Goal: Task Accomplishment & Management: Manage account settings

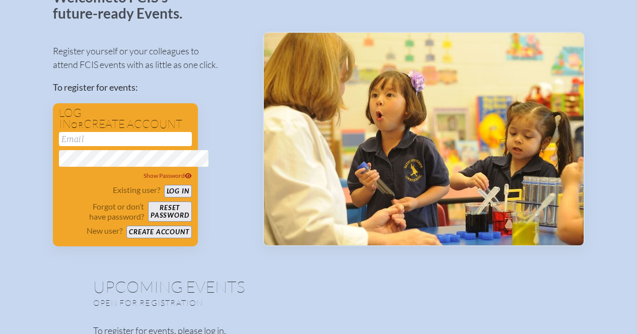
scroll to position [80, 0]
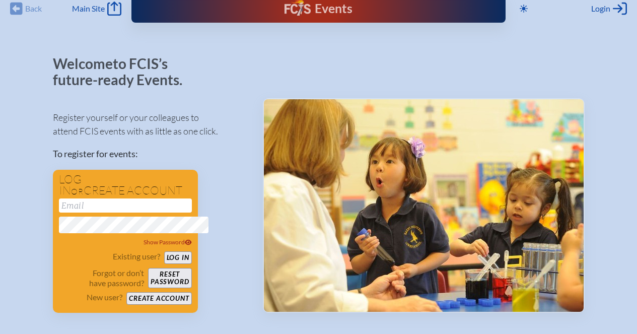
scroll to position [13, 3]
type input "aconn@saintstephens.org"
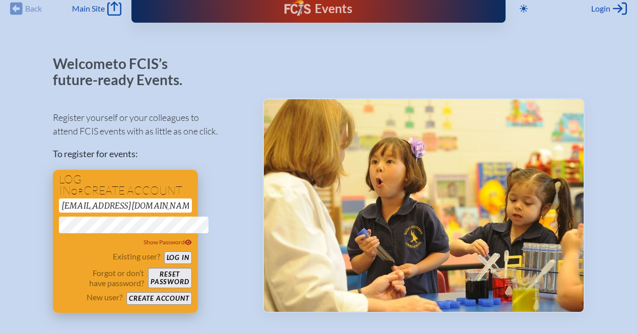
click at [164, 264] on button "Log in" at bounding box center [178, 257] width 28 height 13
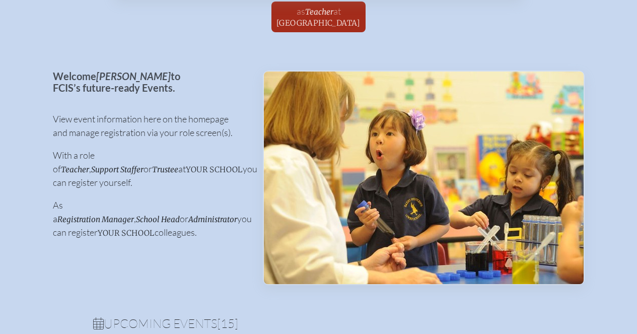
scroll to position [0, 1]
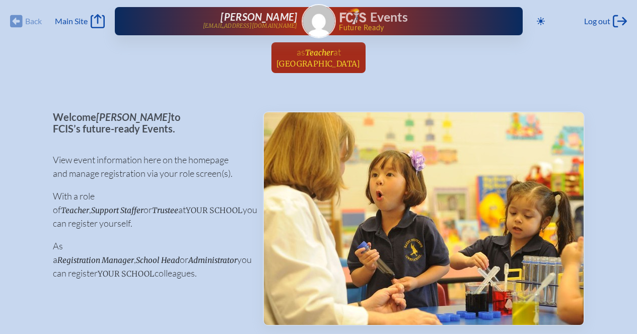
click at [331, 57] on span "Teacher" at bounding box center [319, 53] width 28 height 10
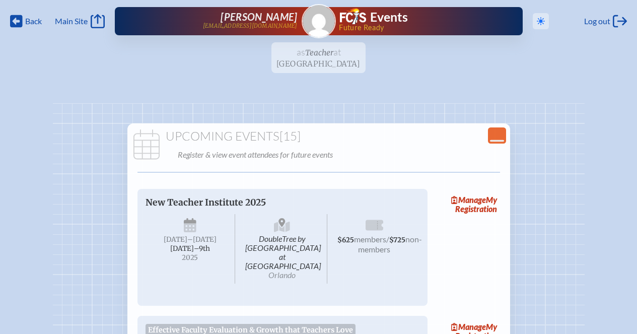
click at [537, 25] on icon "Toggle to Dark Mode" at bounding box center [541, 21] width 8 height 8
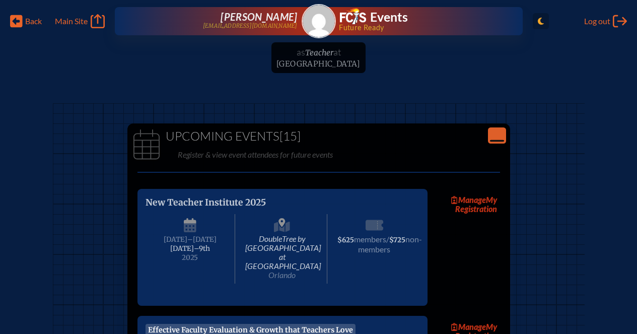
click at [538, 25] on icon "Toggle to Light Mode" at bounding box center [541, 21] width 6 height 8
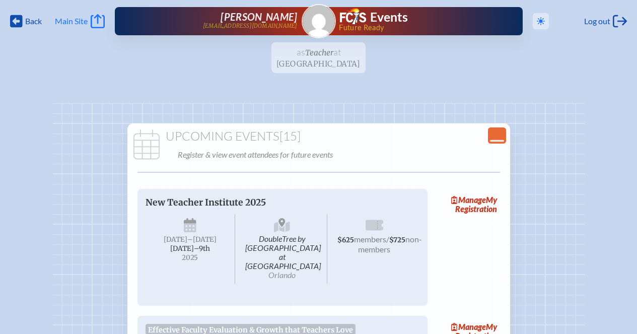
click at [88, 26] on span "Main Site" at bounding box center [71, 21] width 33 height 10
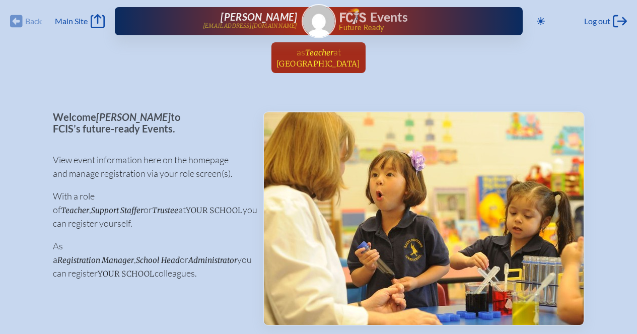
click at [319, 57] on span "Teacher" at bounding box center [319, 53] width 28 height 10
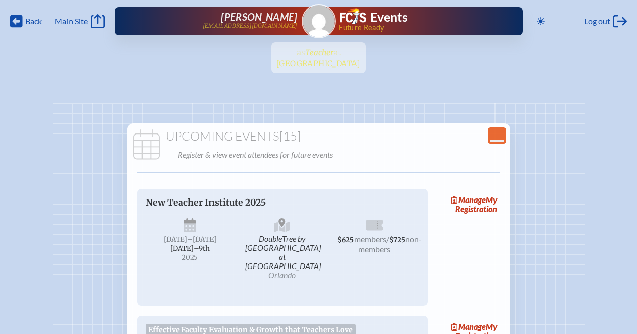
click at [319, 61] on ul "as Teacher at Saint Stephen’s Episcopal School since August 11th, 2021" at bounding box center [318, 60] width 637 height 37
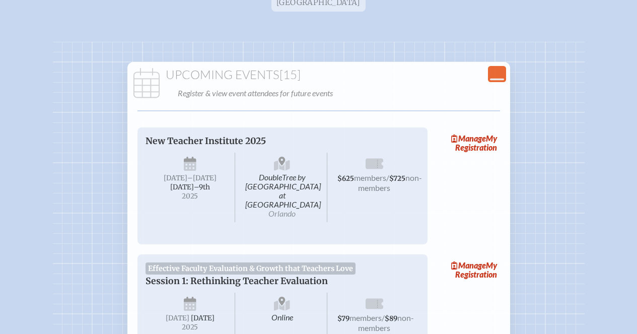
scroll to position [70, 0]
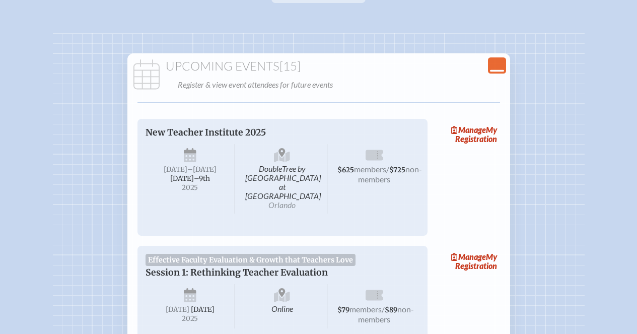
click at [504, 72] on icon at bounding box center [497, 71] width 14 height 2
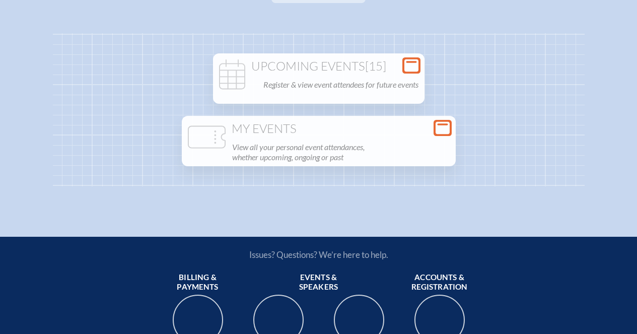
click at [450, 122] on icon at bounding box center [443, 128] width 14 height 13
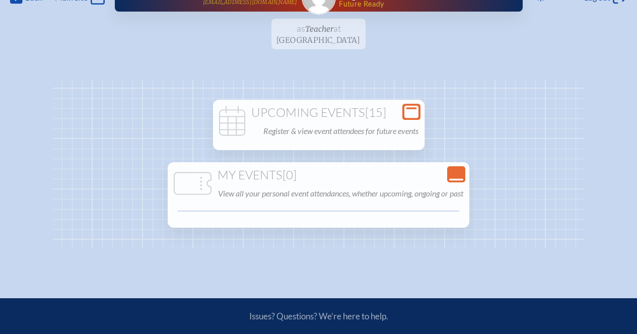
scroll to position [0, 0]
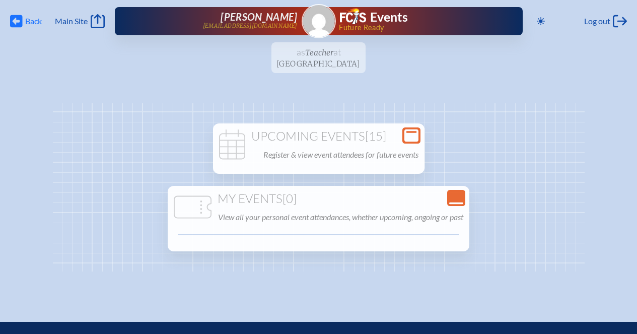
click at [33, 24] on span "Back" at bounding box center [33, 21] width 17 height 10
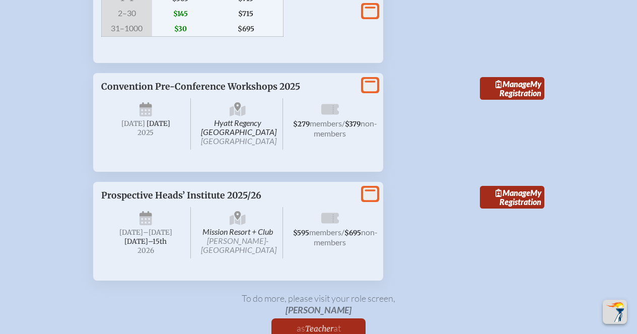
scroll to position [2048, 2]
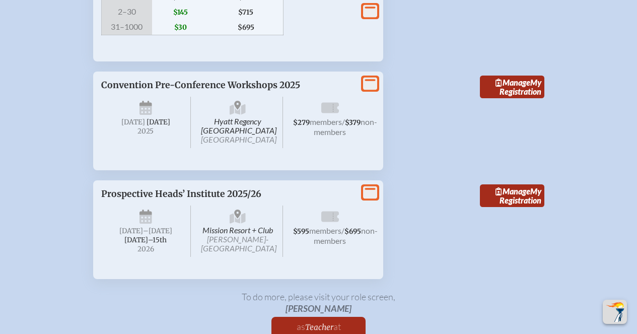
click at [377, 17] on icon at bounding box center [370, 11] width 14 height 13
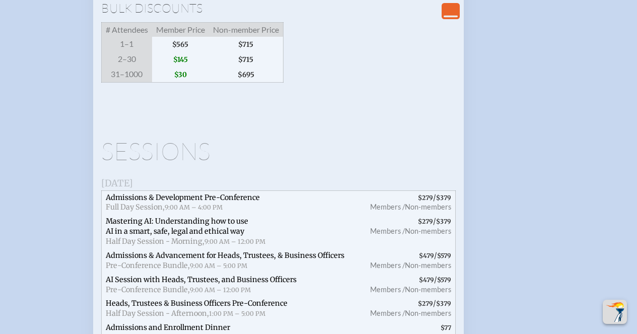
scroll to position [2000, 2]
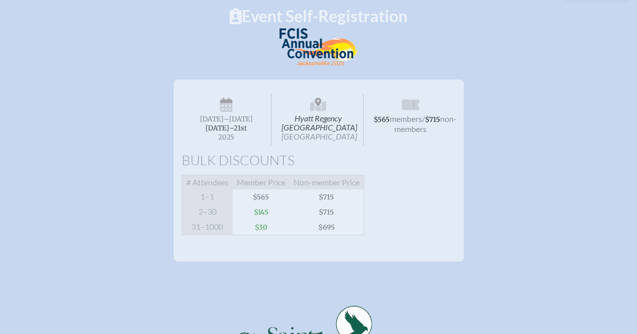
scroll to position [98, 0]
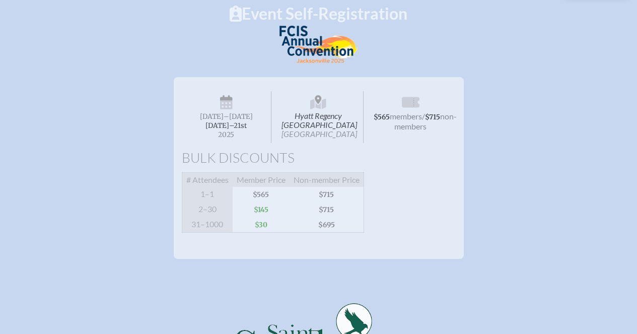
click at [246, 217] on span "$145" at bounding box center [261, 209] width 57 height 15
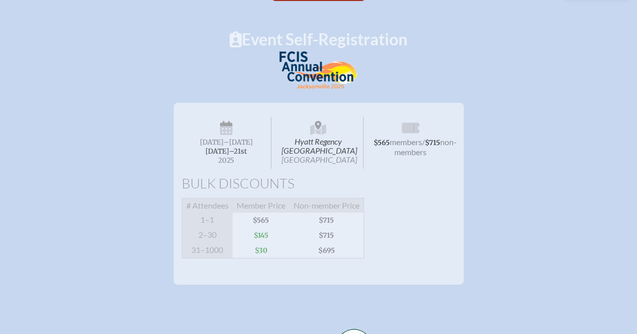
scroll to position [0, 3]
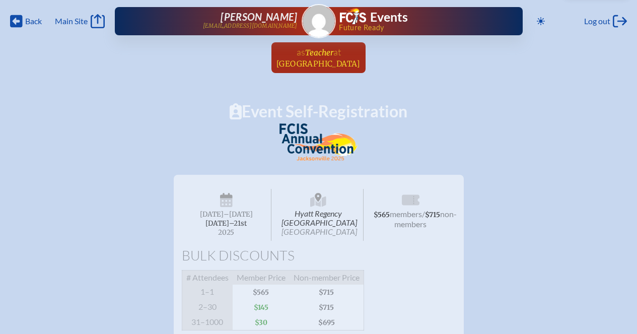
click at [323, 69] on span "[GEOGRAPHIC_DATA]" at bounding box center [319, 64] width 84 height 10
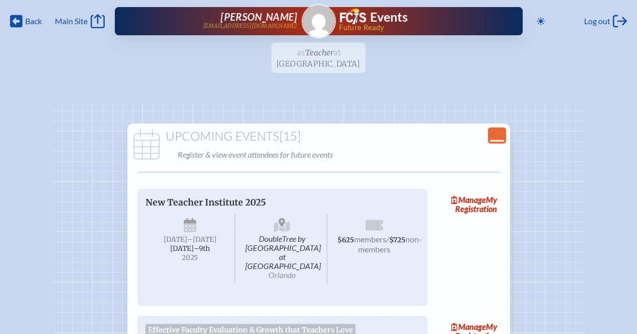
click at [364, 31] on span "Future Ready" at bounding box center [414, 27] width 151 height 7
click at [100, 25] on icon "Main Site" at bounding box center [98, 21] width 14 height 14
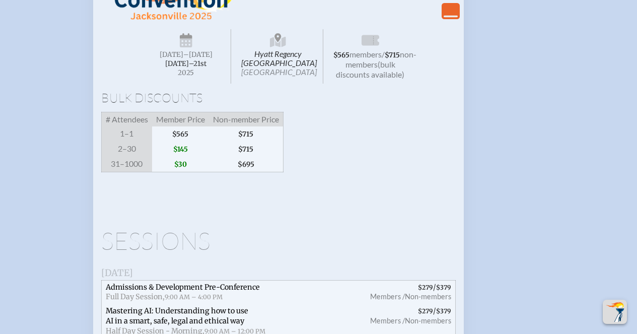
scroll to position [1944, 0]
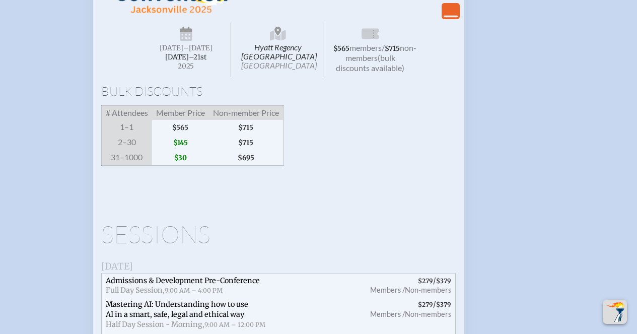
click at [458, 18] on icon "View Less" at bounding box center [451, 11] width 14 height 14
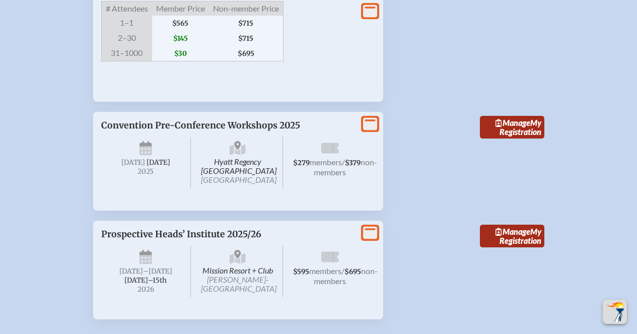
scroll to position [2054, 0]
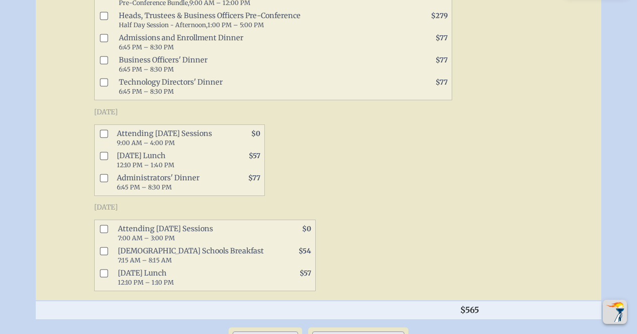
scroll to position [644, 0]
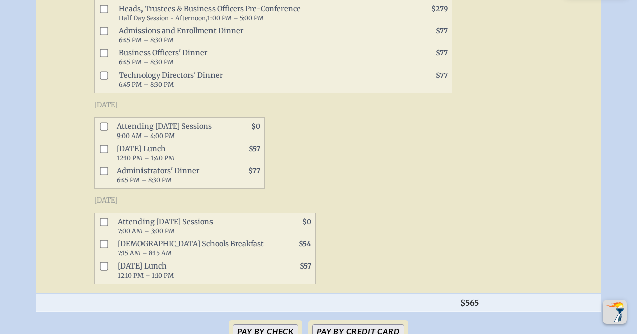
click at [100, 130] on input "checkbox" at bounding box center [104, 126] width 8 height 8
checkbox input "true"
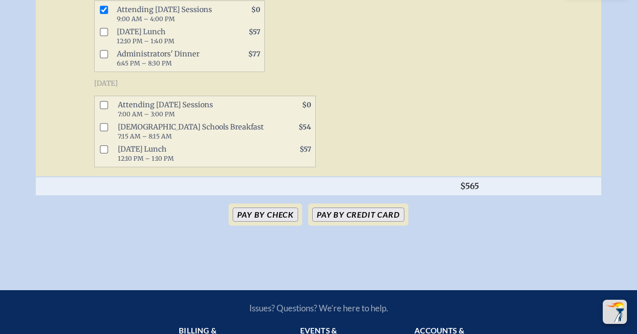
scroll to position [762, 0]
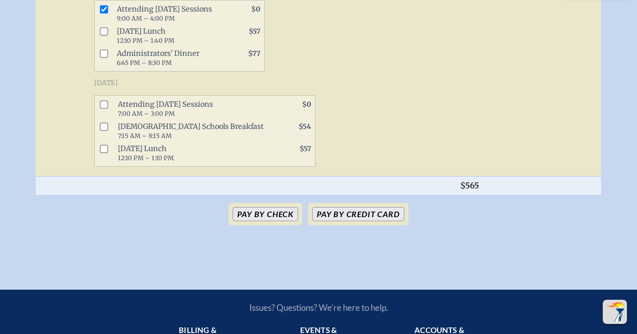
click at [100, 108] on input "checkbox" at bounding box center [104, 104] width 8 height 8
checkbox input "true"
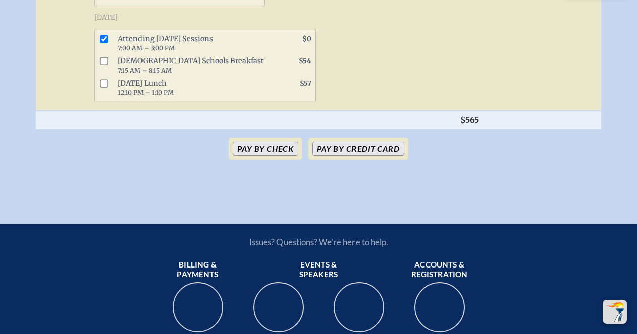
scroll to position [828, 0]
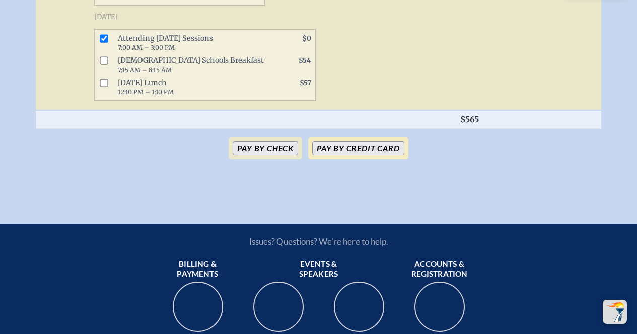
click at [390, 155] on button "Pay by Credit Card" at bounding box center [358, 148] width 92 height 14
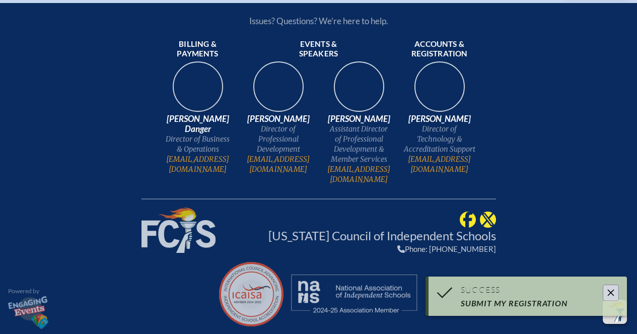
scroll to position [806, 0]
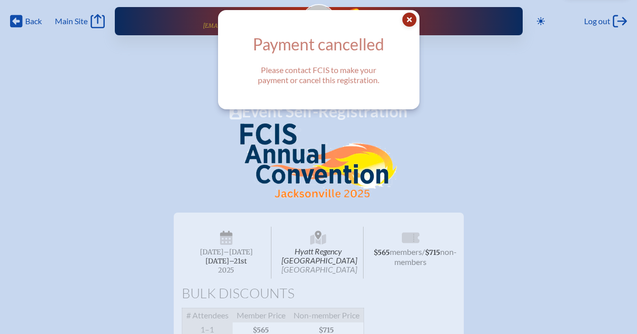
click at [417, 22] on icon "Close Popup" at bounding box center [409, 20] width 14 height 14
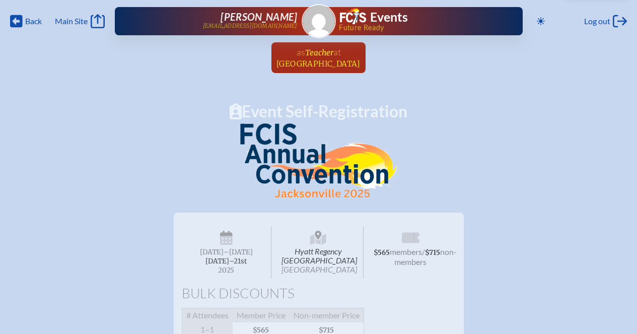
click at [338, 66] on span "Saint Stephen’s Episcopal School" at bounding box center [319, 64] width 84 height 10
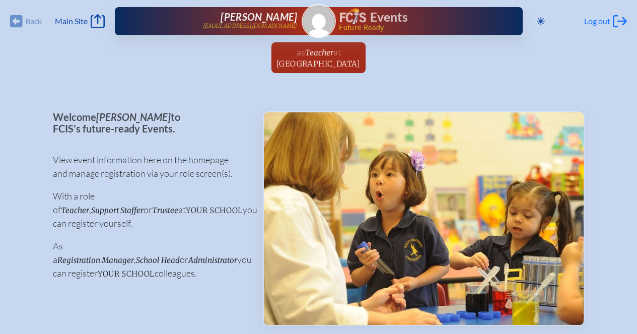
click at [590, 24] on span "Log out" at bounding box center [597, 21] width 26 height 10
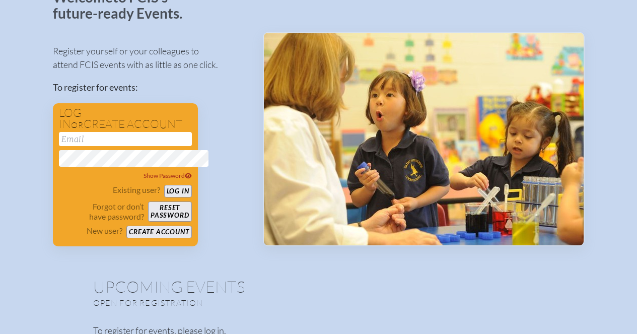
scroll to position [109, 0]
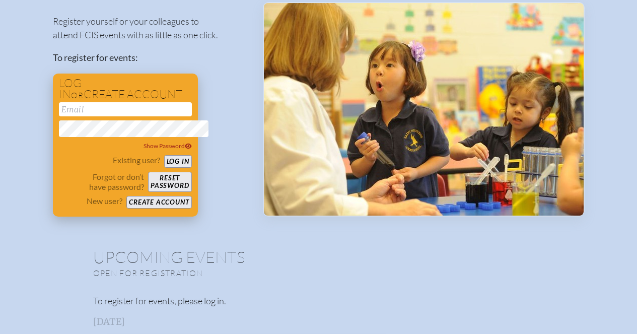
type input "[EMAIL_ADDRESS][DOMAIN_NAME]"
click at [144, 209] on button "Create account" at bounding box center [158, 202] width 65 height 13
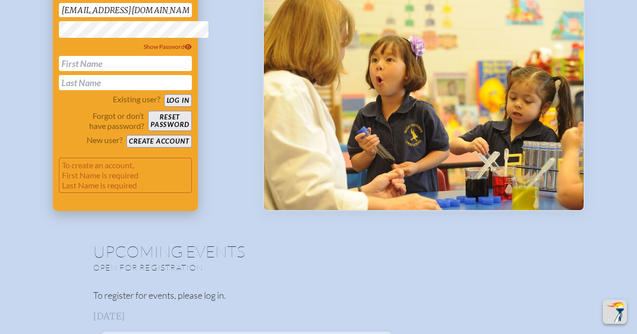
click at [134, 91] on div "aconn@saintstephens.org Show Password" at bounding box center [125, 47] width 133 height 88
click at [124, 71] on input "text" at bounding box center [125, 63] width 133 height 15
type input "Anna"
type input "Conn"
click at [59, 145] on div "Existing user? Log in Forgot or don’t have password? Reset password New user? C…" at bounding box center [125, 120] width 133 height 53
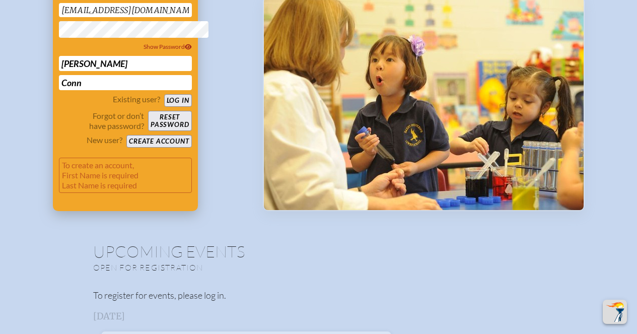
click at [164, 107] on button "Log in" at bounding box center [178, 100] width 28 height 13
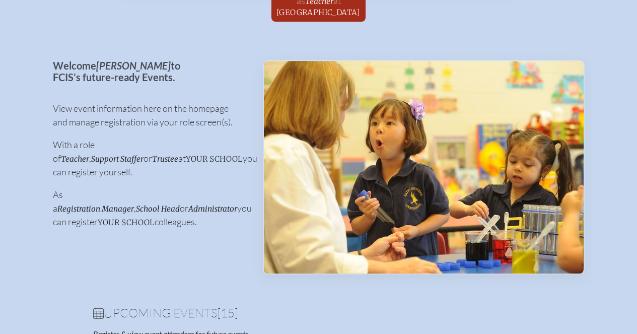
scroll to position [0, 1]
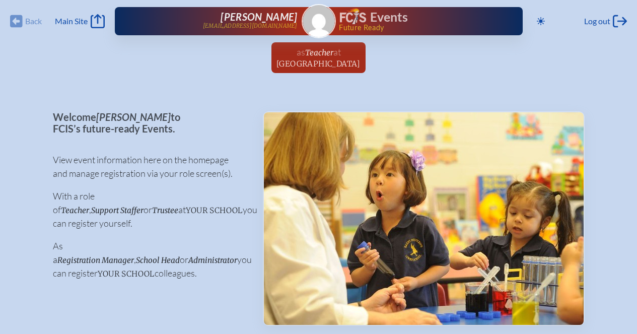
click at [321, 17] on img at bounding box center [319, 21] width 32 height 32
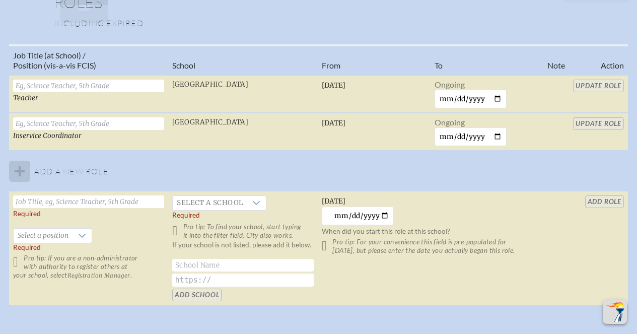
scroll to position [638, 1]
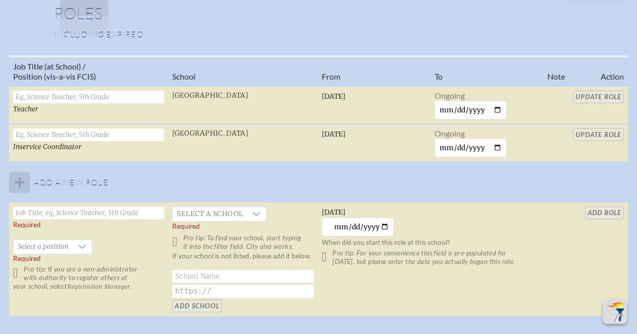
click at [580, 161] on table "Job Title (at School) / Position (vis-a-vis FCIS) School From To Note Action Te…" at bounding box center [318, 186] width 619 height 262
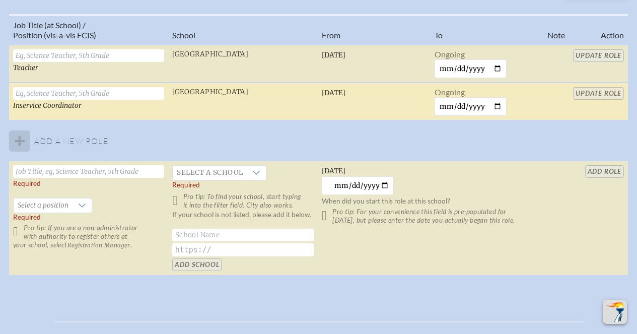
scroll to position [680, 1]
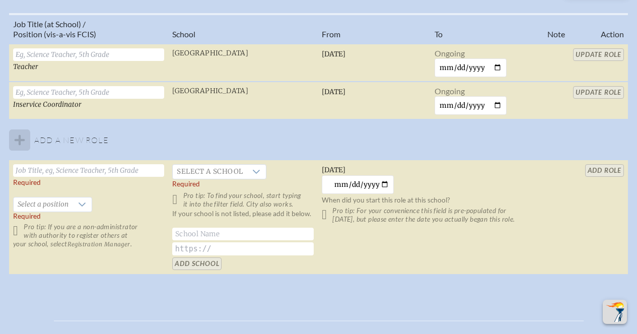
click at [24, 213] on tbody "Teacher [GEOGRAPHIC_DATA][DEMOGRAPHIC_DATA] [DATE] Ongoing Update Role Inservic…" at bounding box center [318, 159] width 619 height 231
click at [47, 177] on input "text" at bounding box center [88, 170] width 151 height 13
type input "Upper School Director"
click at [220, 179] on span "Select a school" at bounding box center [210, 172] width 74 height 14
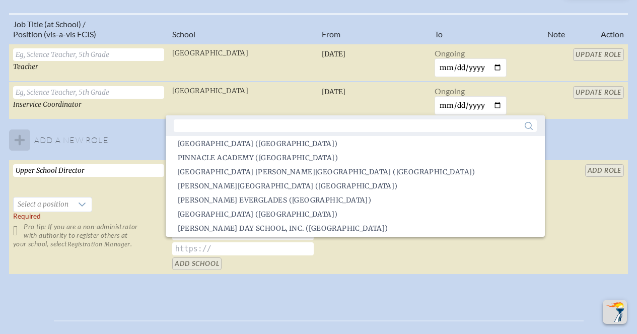
scroll to position [1690, 0]
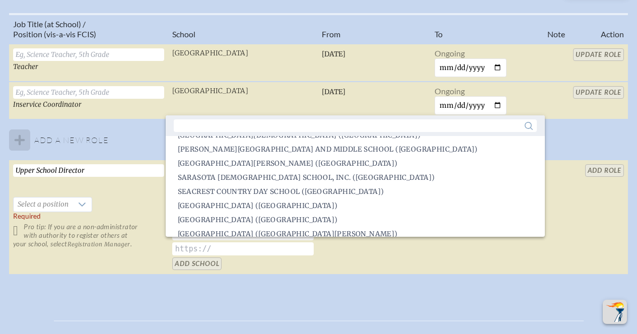
click at [239, 141] on span "[GEOGRAPHIC_DATA][DEMOGRAPHIC_DATA] ([GEOGRAPHIC_DATA])" at bounding box center [299, 135] width 243 height 10
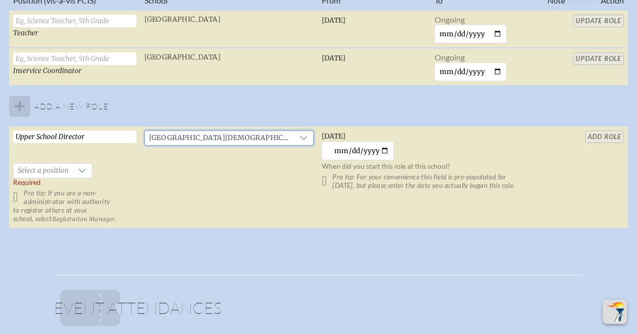
scroll to position [722, 1]
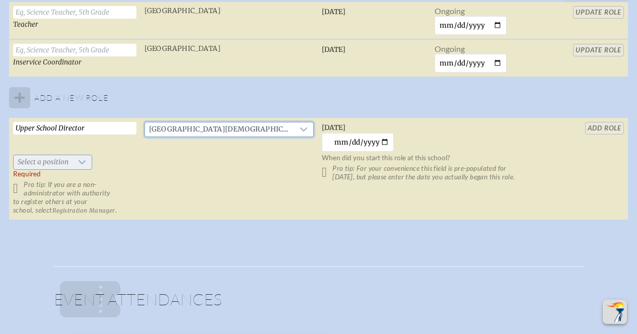
click at [85, 169] on div at bounding box center [82, 162] width 19 height 14
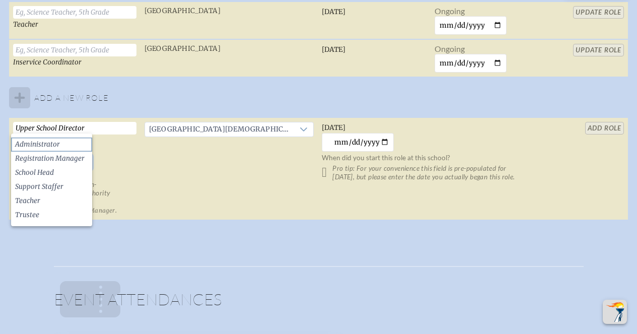
click at [59, 148] on span "Administrator" at bounding box center [37, 145] width 45 height 10
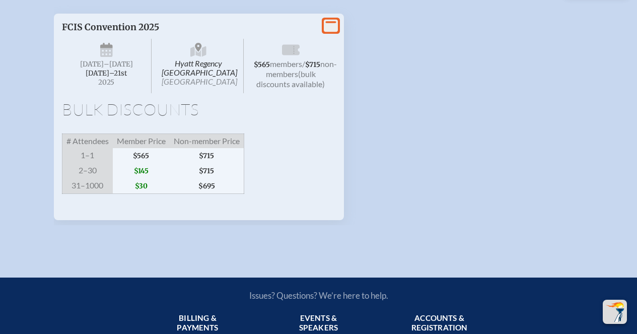
scroll to position [1067, 0]
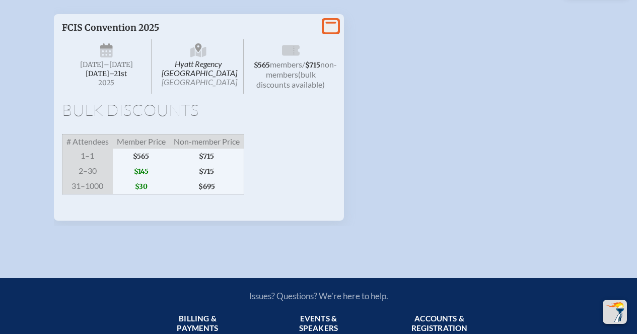
click at [348, 142] on li "View More FCIS Convention 2025 Hyatt Regency [GEOGRAPHIC_DATA] [GEOGRAPHIC_DATA…" at bounding box center [319, 117] width 530 height 207
click at [333, 32] on icon at bounding box center [331, 26] width 14 height 13
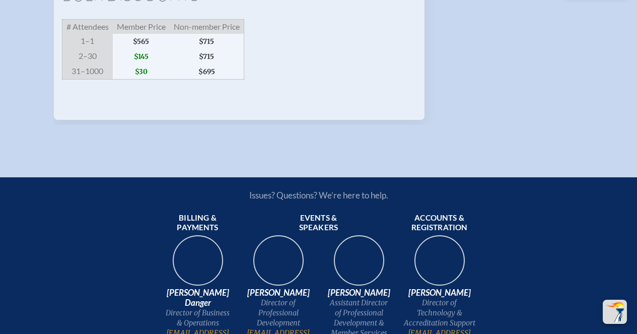
scroll to position [1219, 0]
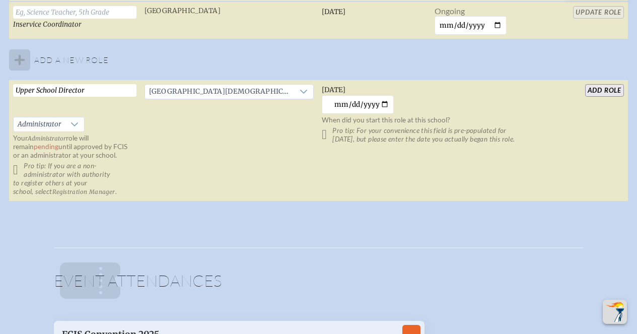
scroll to position [0, 65]
click at [611, 97] on input "add Role" at bounding box center [604, 90] width 39 height 13
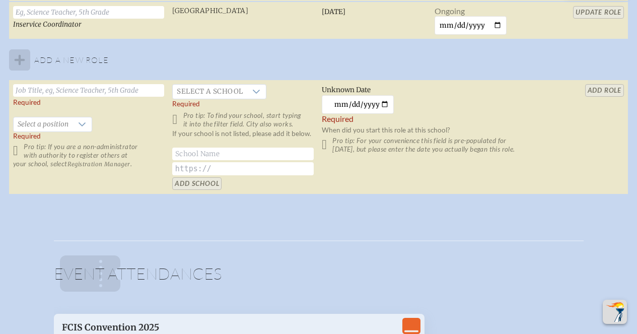
scroll to position [838, 1]
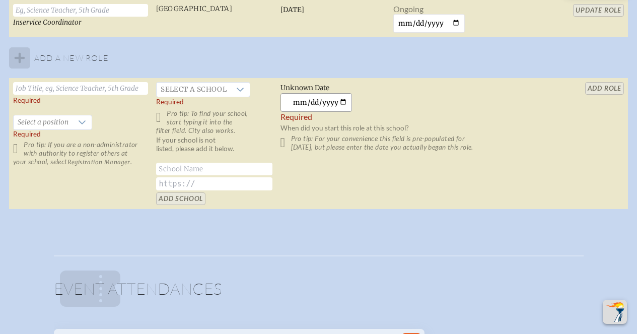
click at [310, 112] on input "[DATE]" at bounding box center [317, 102] width 72 height 19
click at [316, 112] on input "[DATE]" at bounding box center [317, 102] width 72 height 19
click at [297, 112] on input "[DATE]" at bounding box center [317, 102] width 72 height 19
click at [285, 112] on input "[DATE]" at bounding box center [317, 102] width 72 height 19
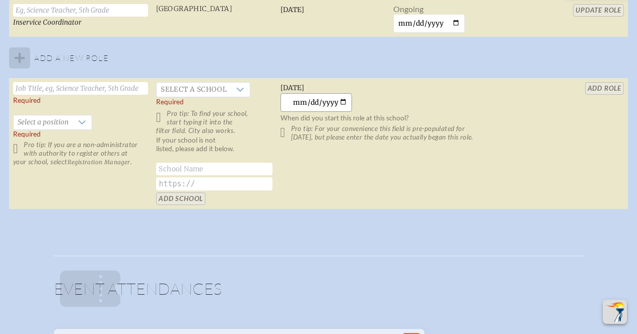
click at [307, 112] on input "[DATE]" at bounding box center [317, 102] width 72 height 19
type input "[DATE]"
